Goal: Check status: Check status

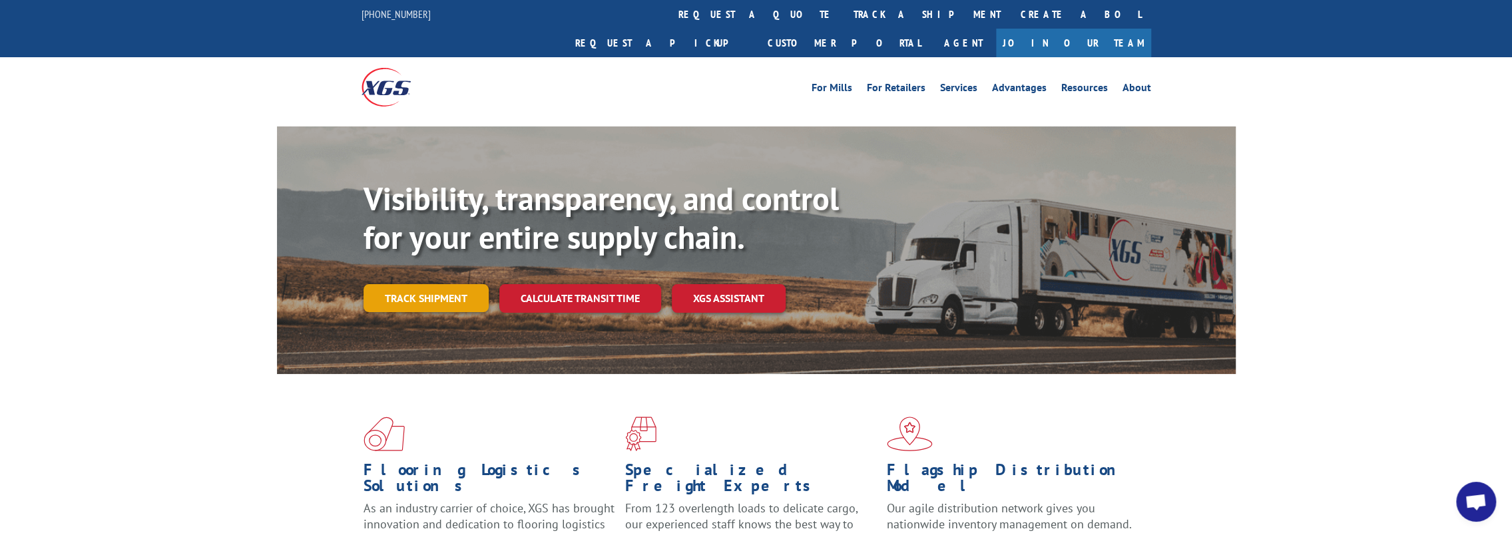
click at [425, 284] on link "Track shipment" at bounding box center [425, 298] width 125 height 28
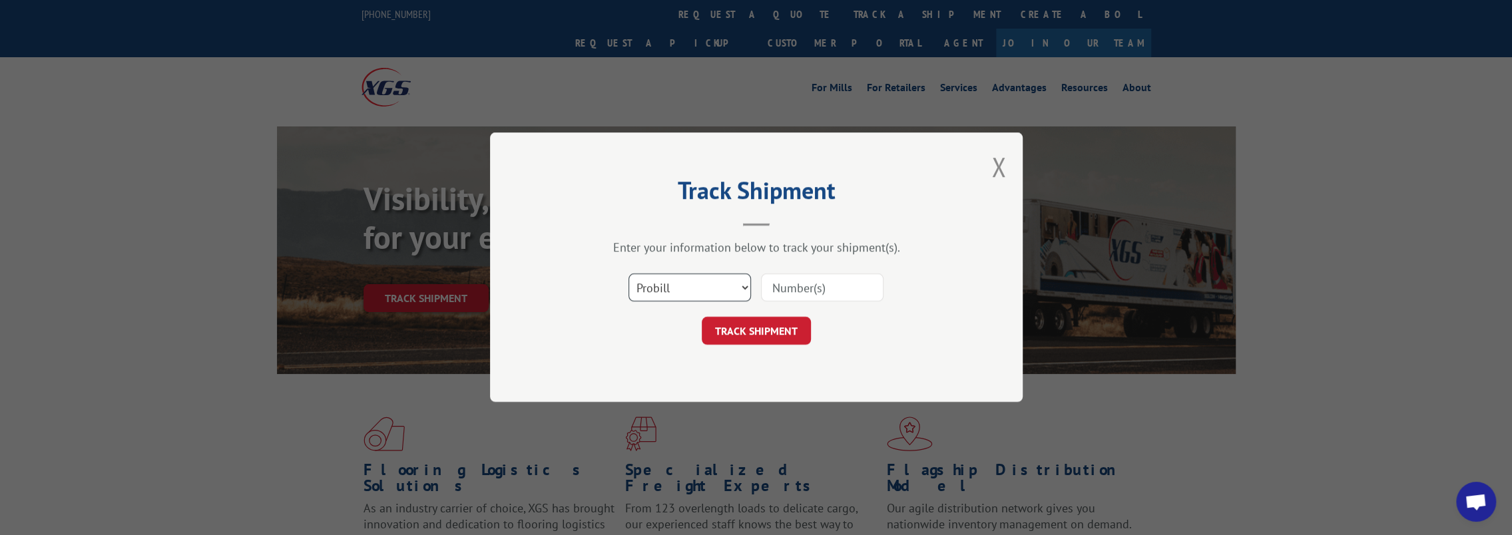
click at [742, 286] on select "Select category... Probill BOL PO" at bounding box center [689, 288] width 122 height 28
click at [628, 274] on select "Select category... Probill BOL PO" at bounding box center [689, 288] width 122 height 28
click at [783, 285] on input at bounding box center [822, 288] width 122 height 28
paste input "17611218"
type input "17611218"
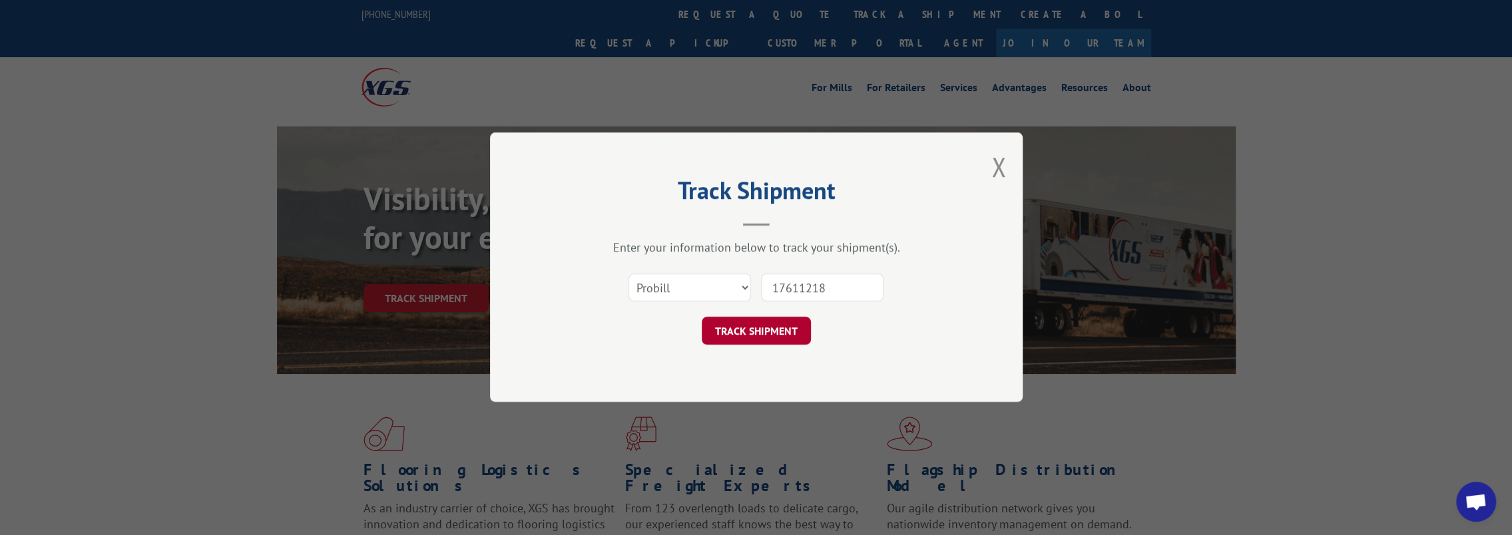
click at [758, 332] on button "TRACK SHIPMENT" at bounding box center [756, 332] width 109 height 28
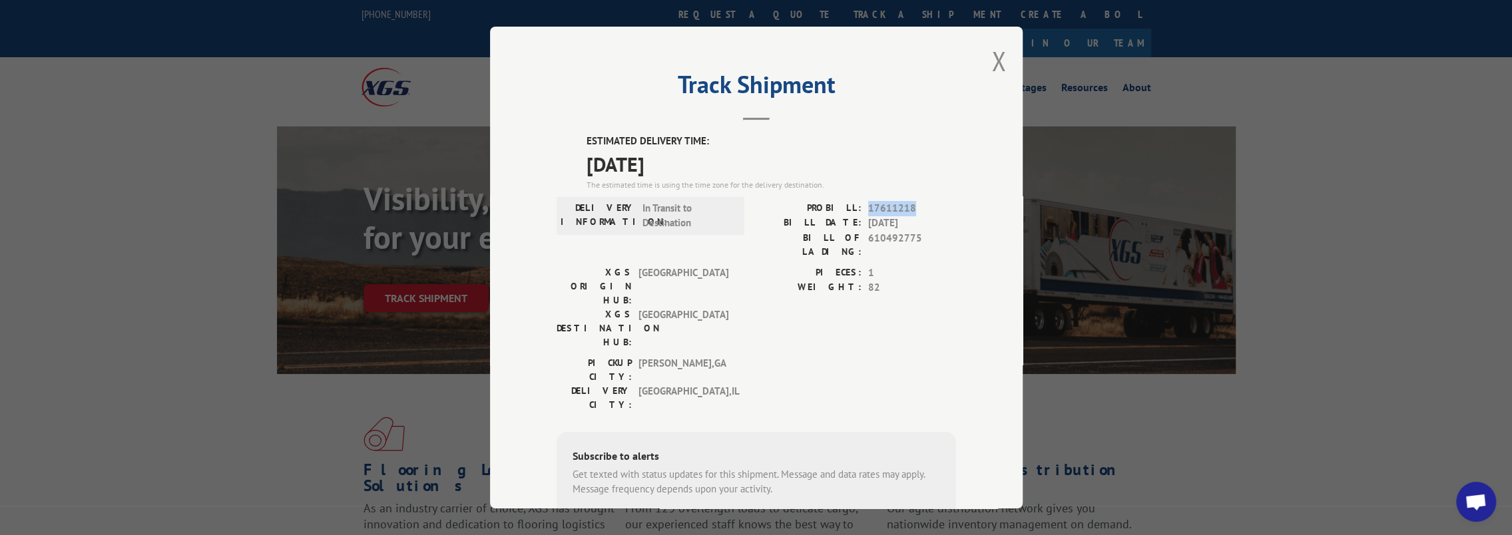
drag, startPoint x: 865, startPoint y: 205, endPoint x: 907, endPoint y: 204, distance: 42.6
click at [907, 204] on span "17611218" at bounding box center [912, 208] width 88 height 15
copy span "17611218"
drag, startPoint x: 399, startPoint y: 421, endPoint x: 411, endPoint y: 427, distance: 14.0
click at [399, 421] on div "Track Shipment ESTIMATED DELIVERY TIME: [DATE] The estimated time is using the …" at bounding box center [756, 267] width 1512 height 535
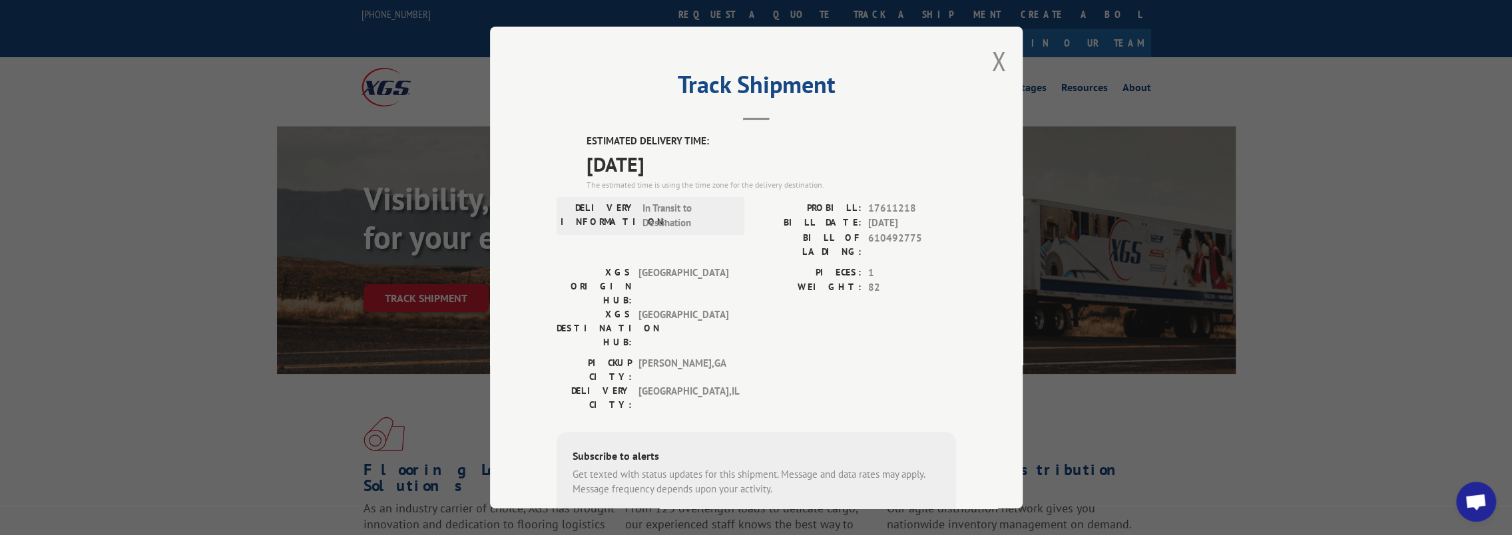
click at [1255, 437] on div "Track Shipment ESTIMATED DELIVERY TIME: [DATE] The estimated time is using the …" at bounding box center [756, 267] width 1512 height 535
click at [1000, 68] on button "Close modal" at bounding box center [998, 60] width 15 height 35
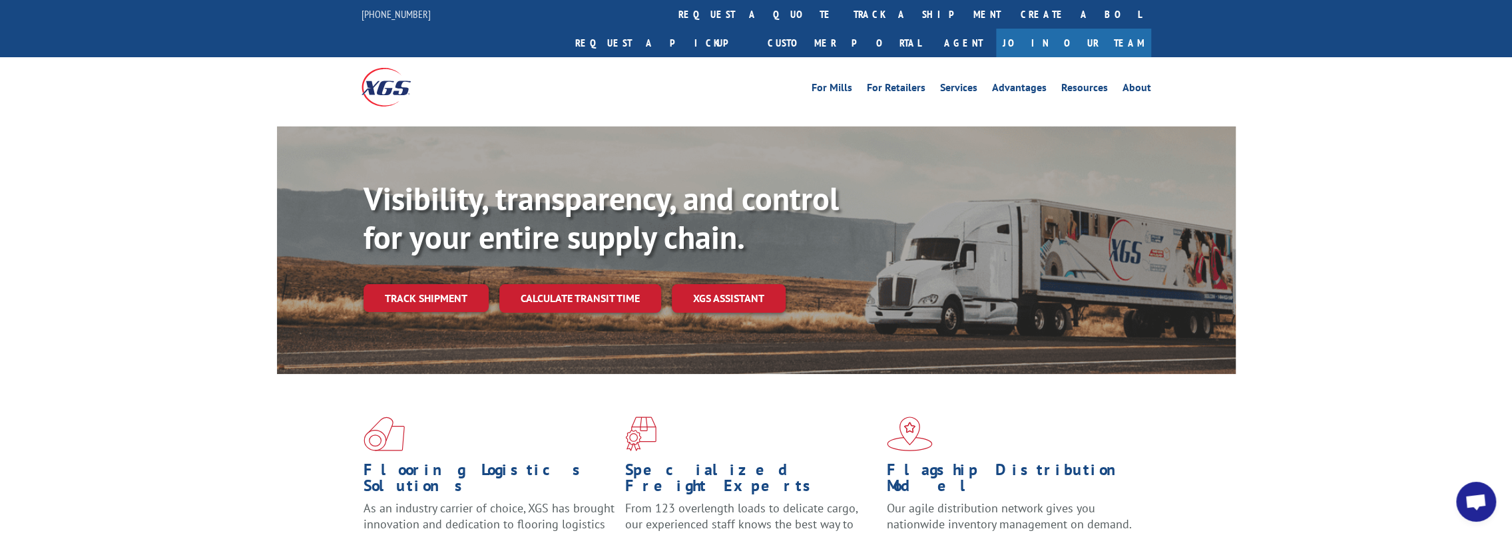
click at [843, 17] on link "track a shipment" at bounding box center [926, 14] width 167 height 29
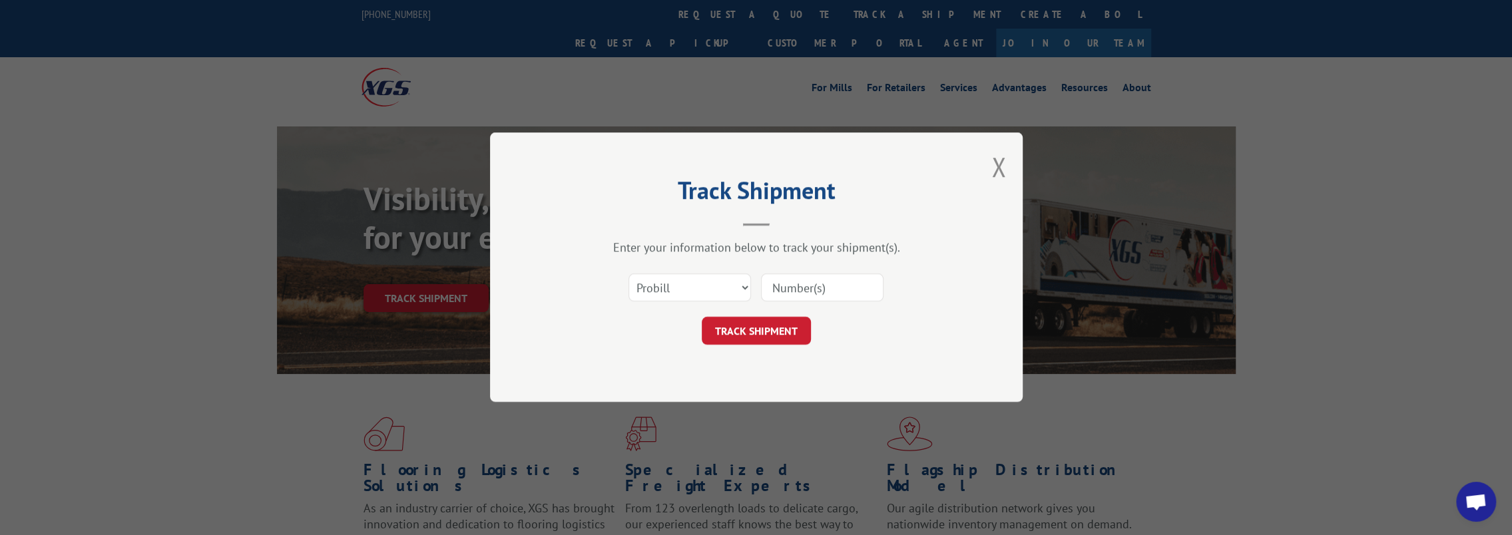
click at [815, 284] on input at bounding box center [822, 288] width 122 height 28
paste input "17603820"
type input "17603820"
click at [776, 325] on button "TRACK SHIPMENT" at bounding box center [756, 332] width 109 height 28
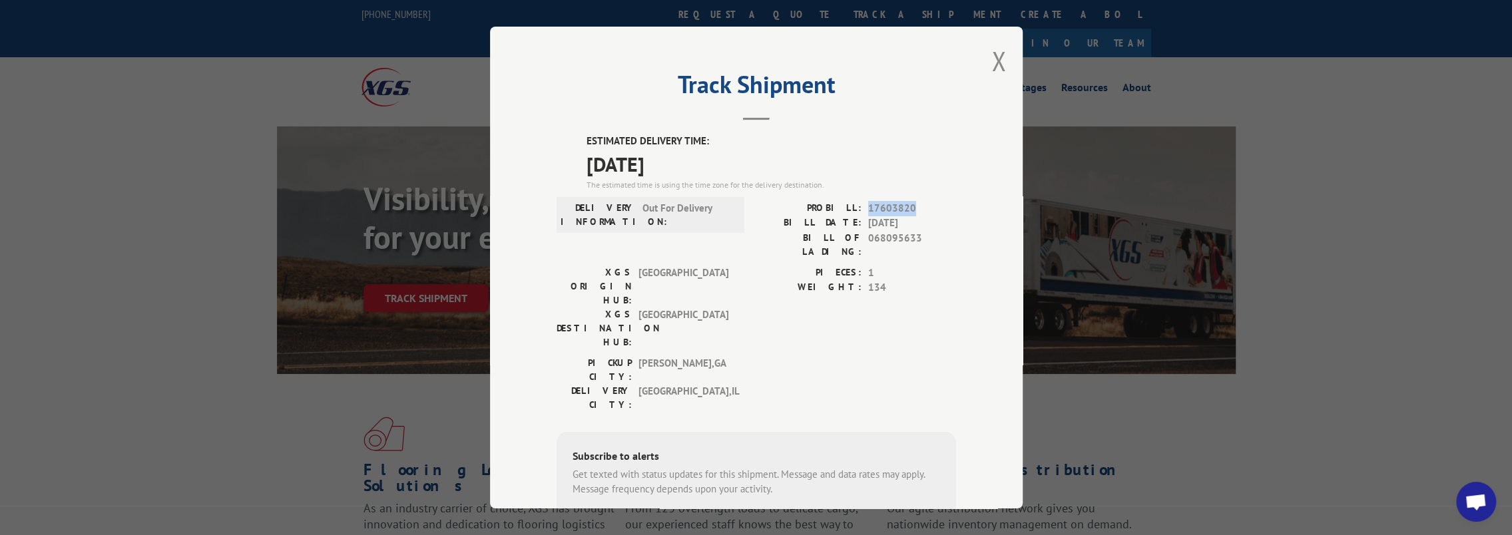
drag, startPoint x: 864, startPoint y: 205, endPoint x: 908, endPoint y: 205, distance: 43.9
click at [908, 205] on span "17603820" at bounding box center [912, 208] width 88 height 15
copy span "17603820"
